Goal: Communication & Community: Answer question/provide support

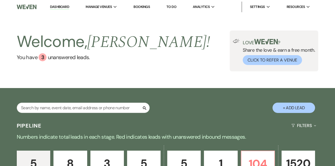
scroll to position [54, 0]
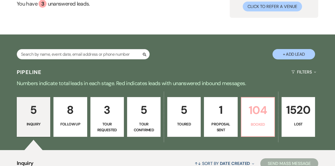
click at [256, 114] on p "104" at bounding box center [257, 110] width 27 height 18
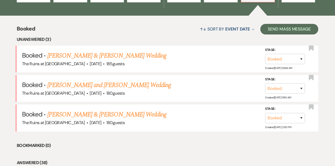
scroll to position [189, 0]
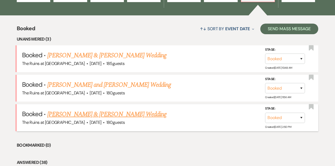
click at [92, 115] on link "[PERSON_NAME] & [PERSON_NAME] Wedding" at bounding box center [106, 115] width 119 height 10
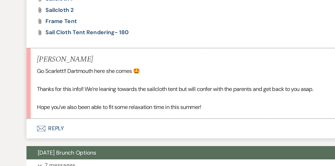
scroll to position [334, 0]
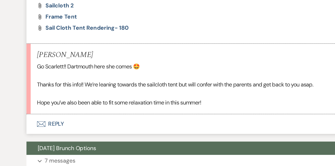
click at [58, 133] on button "Envelope Reply" at bounding box center [167, 134] width 268 height 15
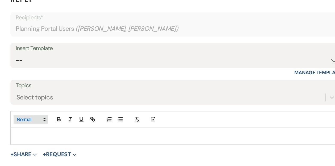
scroll to position [435, 0]
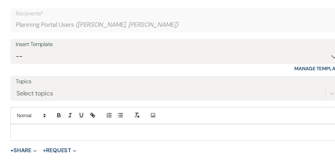
click at [58, 139] on p at bounding box center [167, 141] width 243 height 6
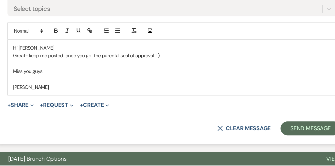
scroll to position [501, 0]
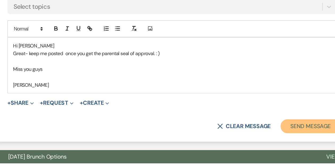
click at [254, 135] on button "Send Message" at bounding box center [270, 136] width 45 height 11
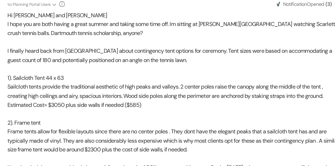
scroll to position [0, 0]
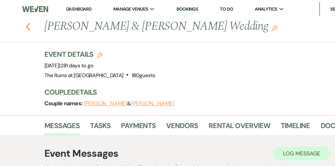
click at [21, 22] on use "button" at bounding box center [20, 20] width 3 height 6
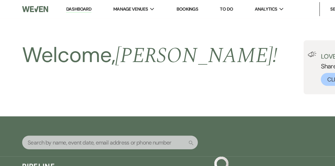
scroll to position [189, 0]
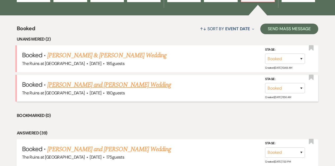
click at [85, 85] on link "[PERSON_NAME] and [PERSON_NAME] Wedding" at bounding box center [109, 85] width 124 height 10
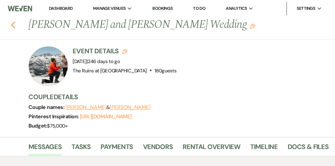
click at [20, 20] on use "button" at bounding box center [20, 20] width 3 height 6
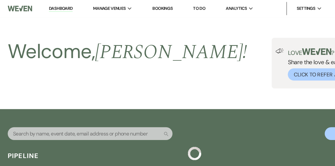
scroll to position [189, 0]
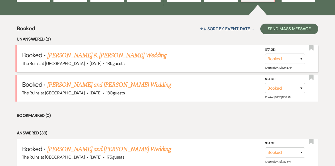
click at [60, 56] on link "[PERSON_NAME] & [PERSON_NAME] Wedding" at bounding box center [106, 56] width 119 height 10
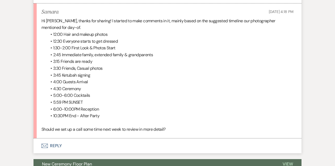
scroll to position [191, 0]
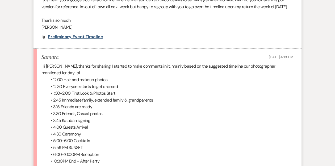
click at [75, 40] on span "Preliminary Event Timeline" at bounding box center [75, 37] width 55 height 6
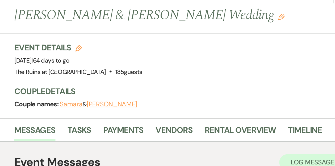
scroll to position [0, 0]
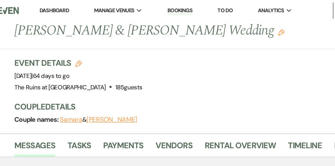
click at [62, 7] on link "Dashboard" at bounding box center [59, 7] width 19 height 5
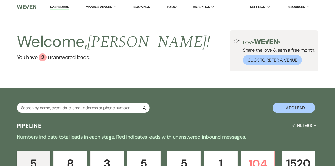
scroll to position [80, 0]
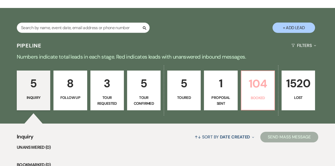
click at [248, 86] on p "104" at bounding box center [257, 84] width 27 height 18
